Goal: Check status: Check status

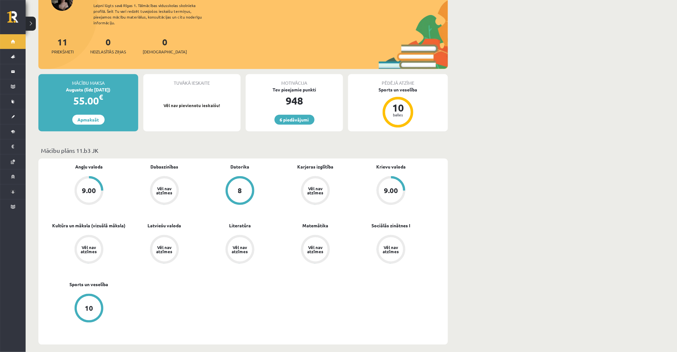
scroll to position [97, 0]
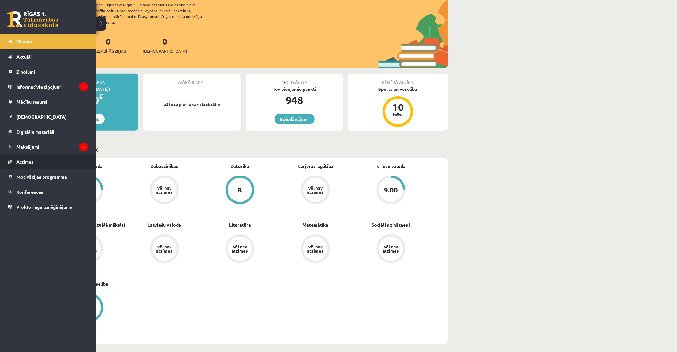
click at [18, 156] on link "Atzīmes" at bounding box center [48, 161] width 80 height 15
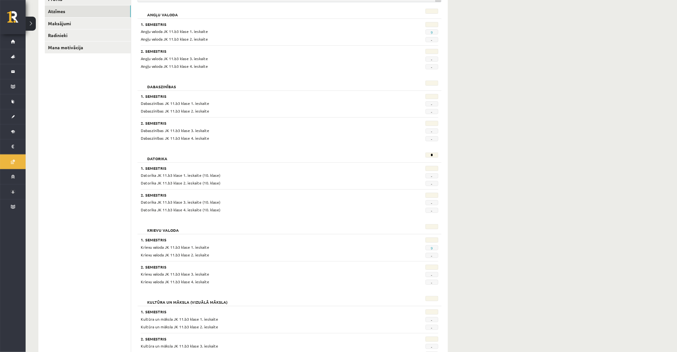
click at [471, 100] on div "**********" at bounding box center [351, 336] width 651 height 816
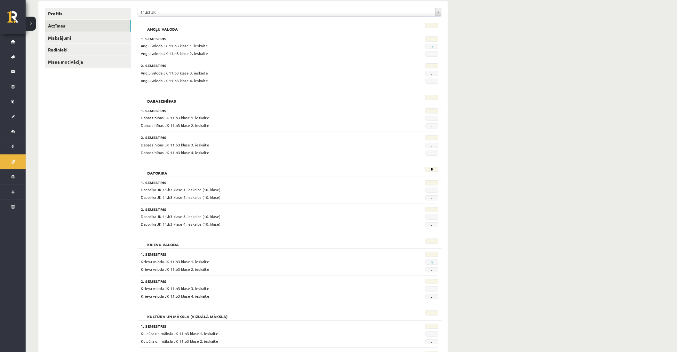
scroll to position [26, 0]
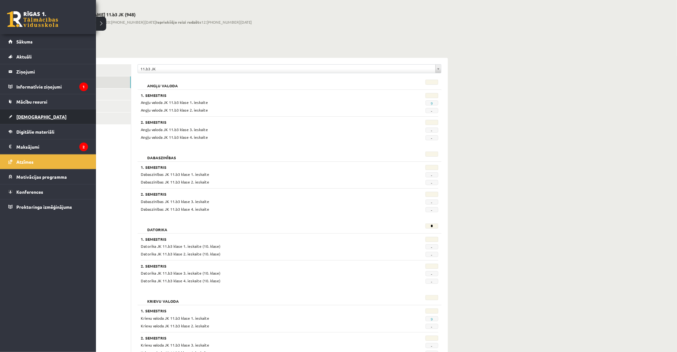
click at [40, 119] on link "[DEMOGRAPHIC_DATA]" at bounding box center [48, 116] width 80 height 15
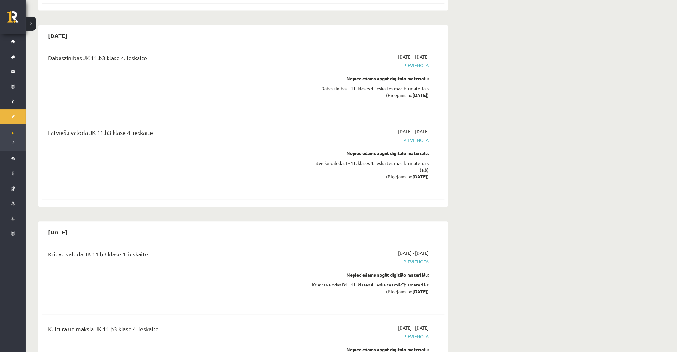
scroll to position [3533, 0]
